Goal: Information Seeking & Learning: Learn about a topic

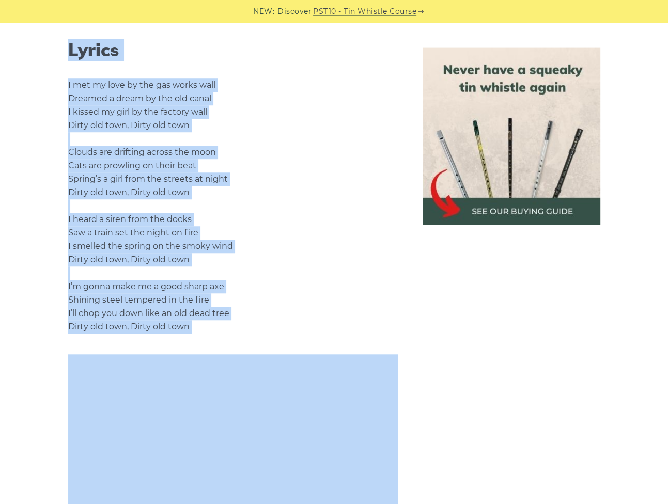
scroll to position [610, 0]
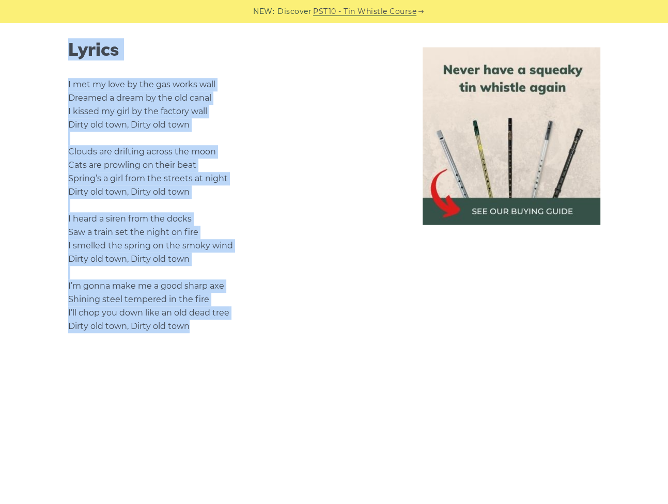
drag, startPoint x: 61, startPoint y: 218, endPoint x: 288, endPoint y: 327, distance: 251.9
click at [288, 327] on div "Sheet music notes and tab to play Dirty Old Town on a tin whistle ([PERSON_NAME…" at bounding box center [233, 274] width 354 height 1176
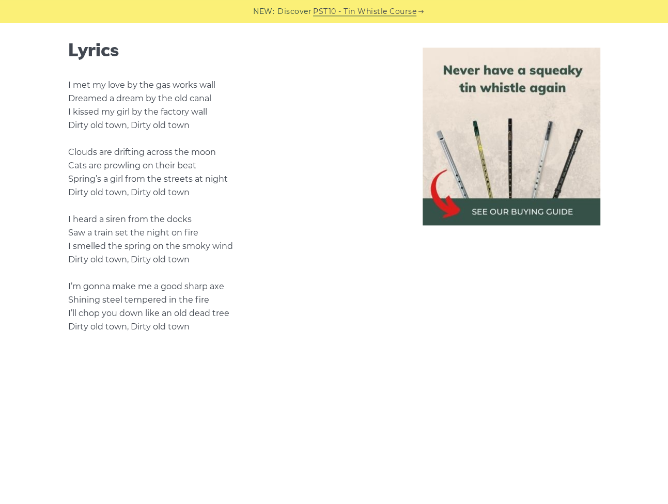
click at [497, 310] on aside at bounding box center [511, 266] width 203 height 1160
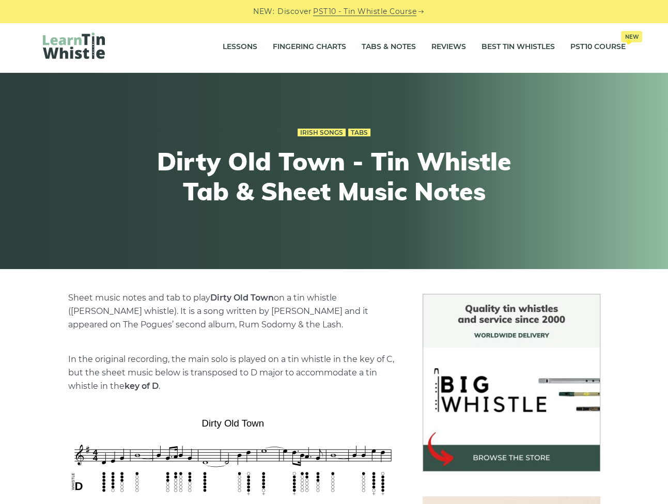
scroll to position [0, 0]
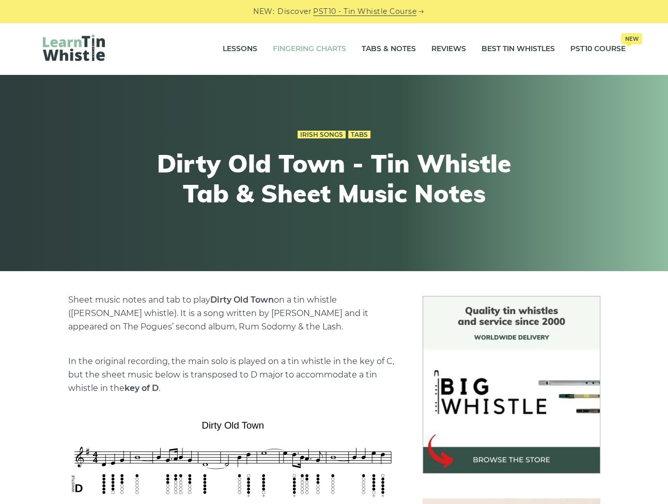
click at [295, 49] on link "Fingering Charts" at bounding box center [309, 49] width 73 height 26
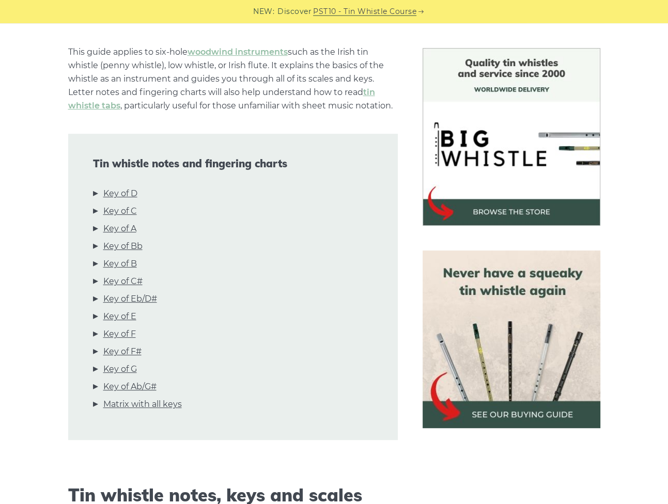
scroll to position [273, 0]
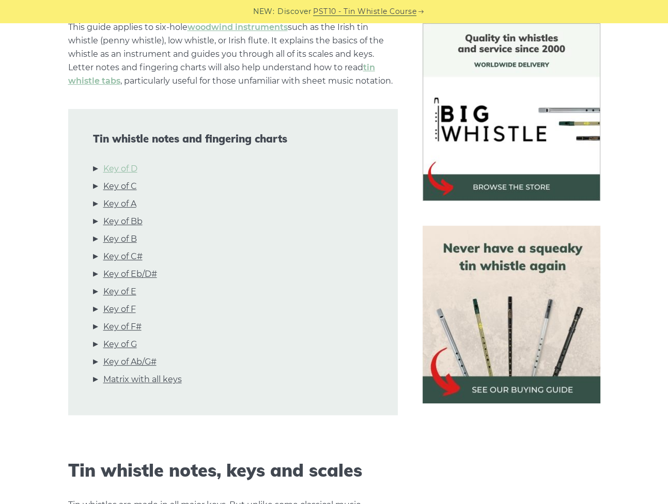
click at [127, 167] on link "Key of D" at bounding box center [120, 168] width 34 height 13
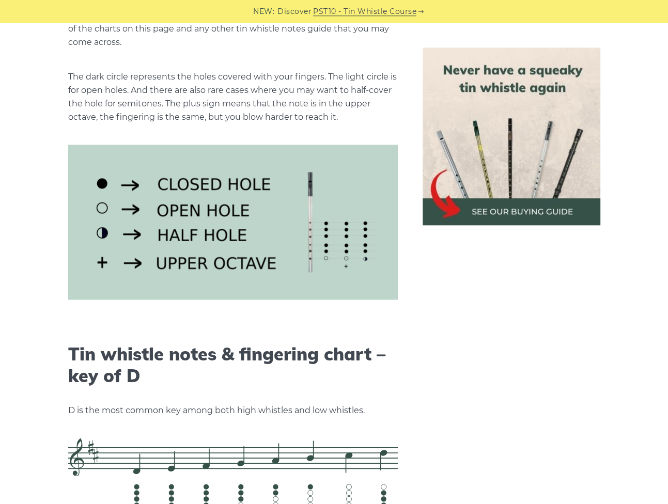
scroll to position [1258, 0]
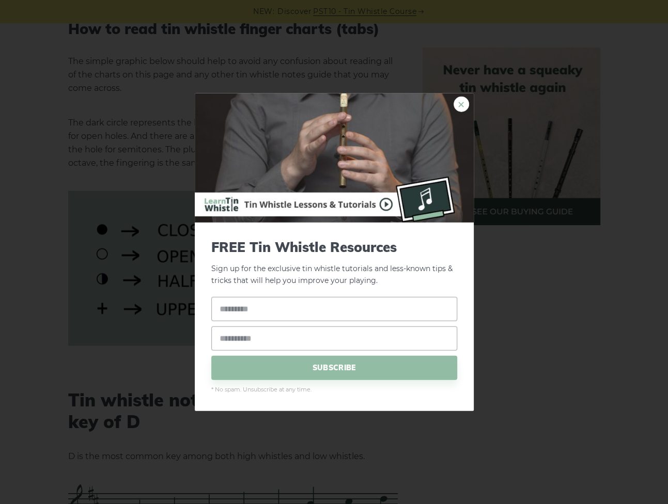
click at [459, 103] on link "×" at bounding box center [462, 105] width 16 height 16
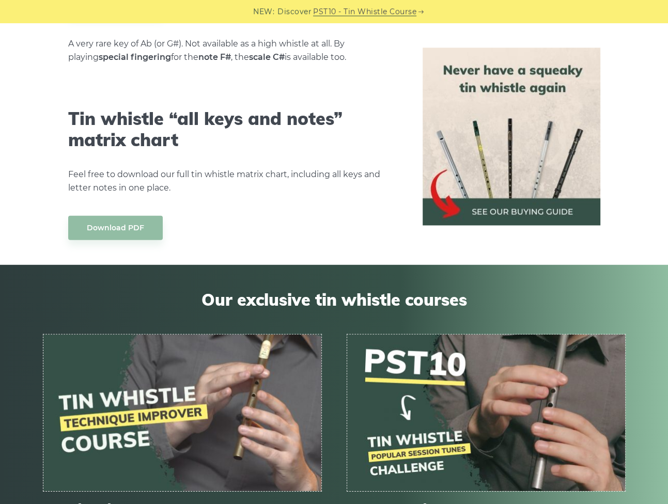
scroll to position [5761, 0]
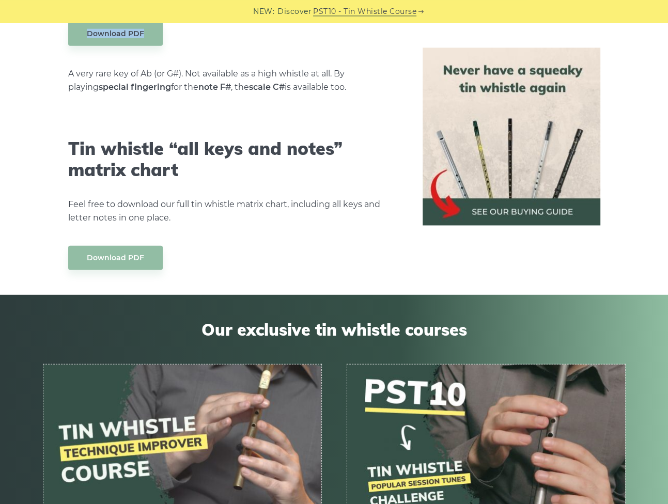
drag, startPoint x: 69, startPoint y: 134, endPoint x: 177, endPoint y: 239, distance: 150.6
